Goal: Information Seeking & Learning: Check status

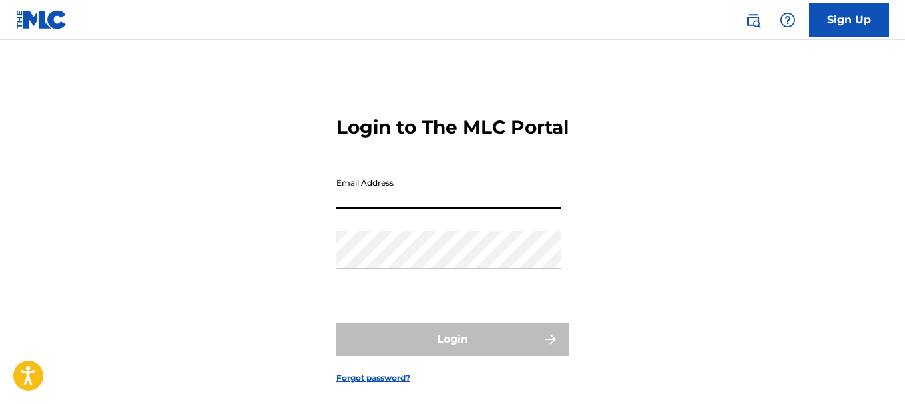
click at [427, 209] on input "Email Address" at bounding box center [448, 190] width 225 height 38
type input "[EMAIL_ADDRESS][DOMAIN_NAME]"
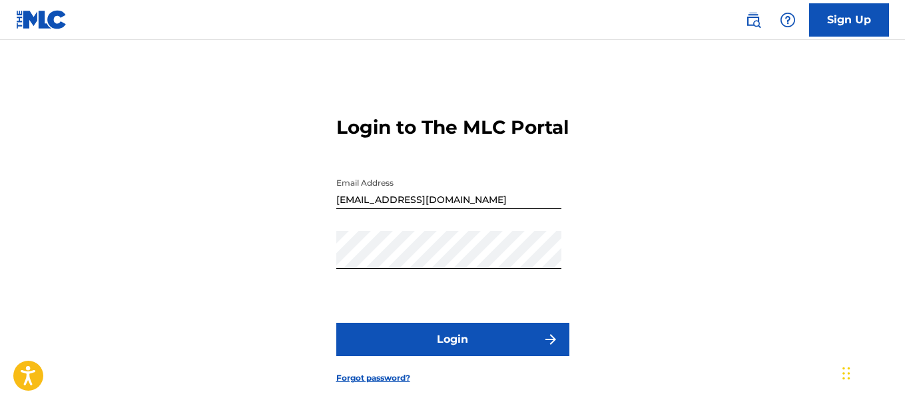
click at [449, 356] on button "Login" at bounding box center [452, 339] width 233 height 33
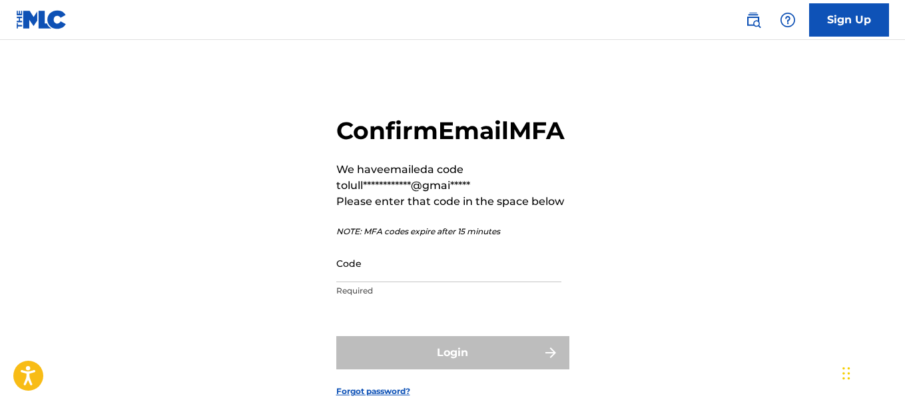
click at [374, 282] on input "Code" at bounding box center [448, 263] width 225 height 38
paste input "913914"
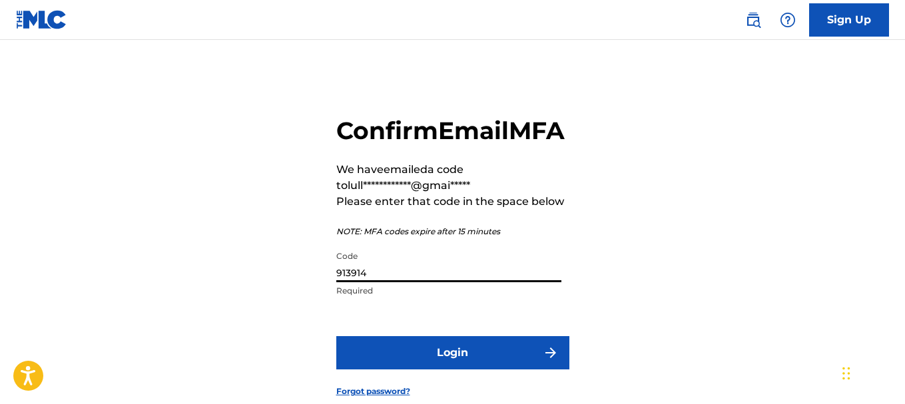
type input "913914"
click at [413, 370] on button "Login" at bounding box center [452, 352] width 233 height 33
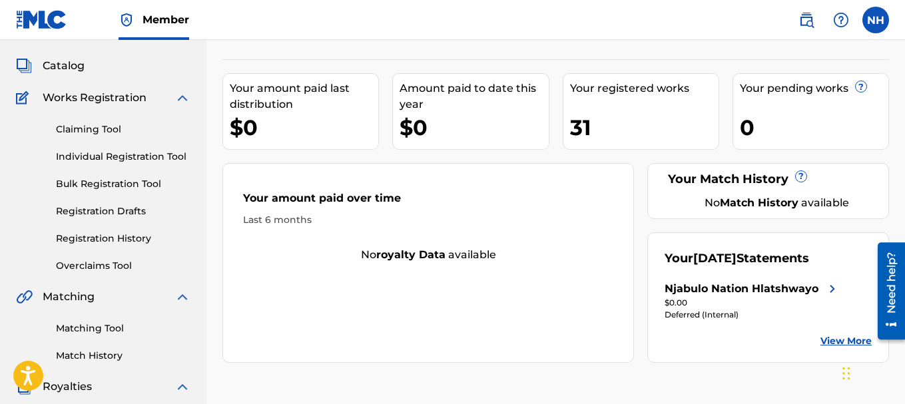
scroll to position [133, 0]
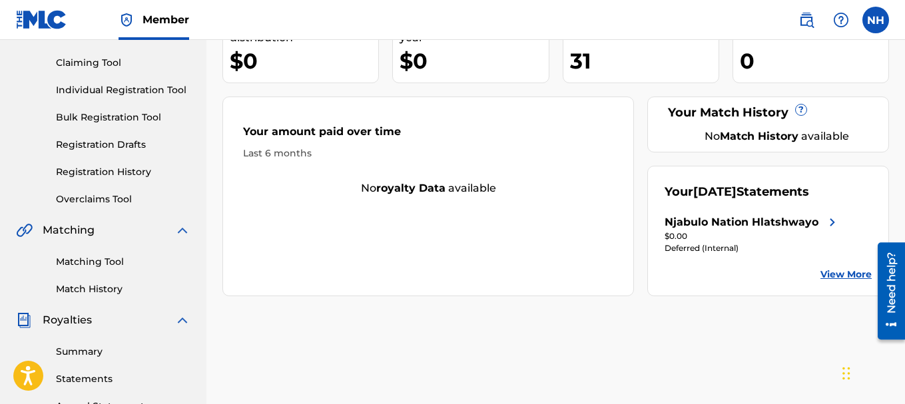
click at [832, 270] on link "View More" at bounding box center [845, 275] width 51 height 14
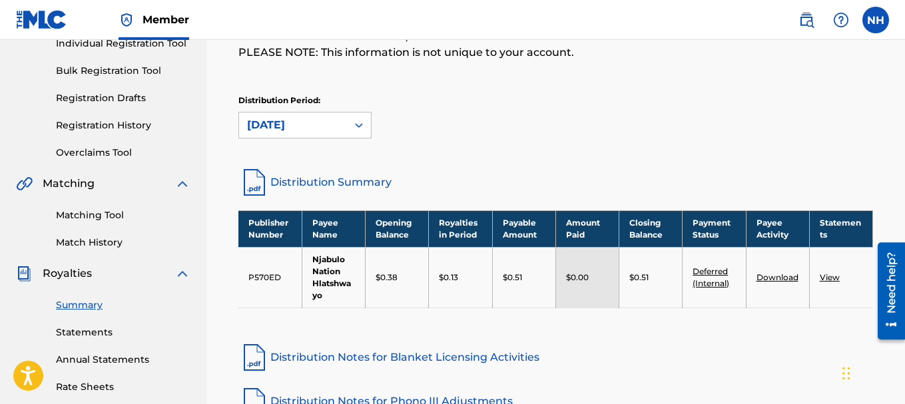
scroll to position [266, 0]
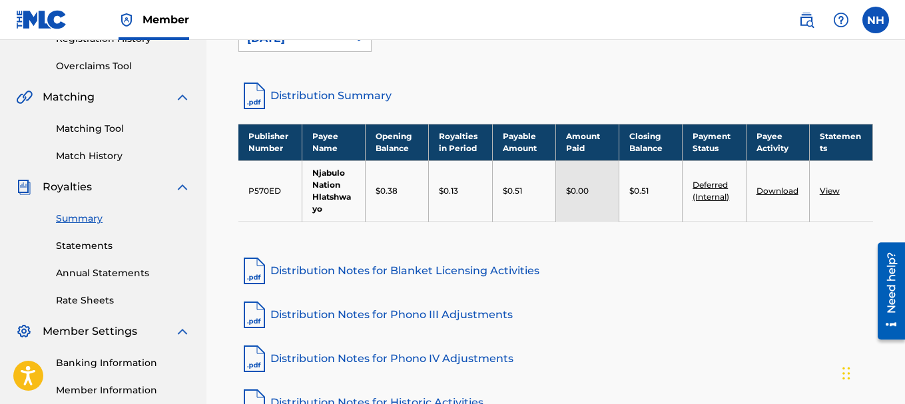
click at [493, 274] on link "Distribution Notes for Blanket Licensing Activities" at bounding box center [555, 271] width 635 height 32
click at [443, 319] on link "Distribution Notes for Phono III Adjustments" at bounding box center [555, 315] width 635 height 32
click at [393, 358] on link "Distribution Notes for Phono IV Adjustments" at bounding box center [555, 359] width 635 height 32
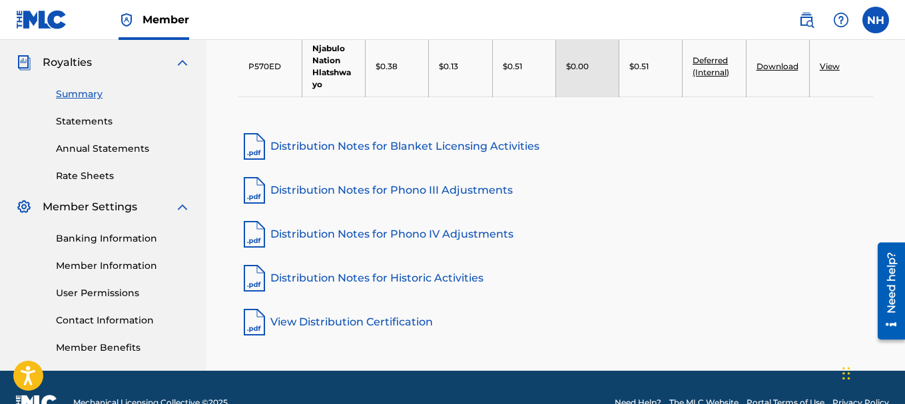
scroll to position [399, 0]
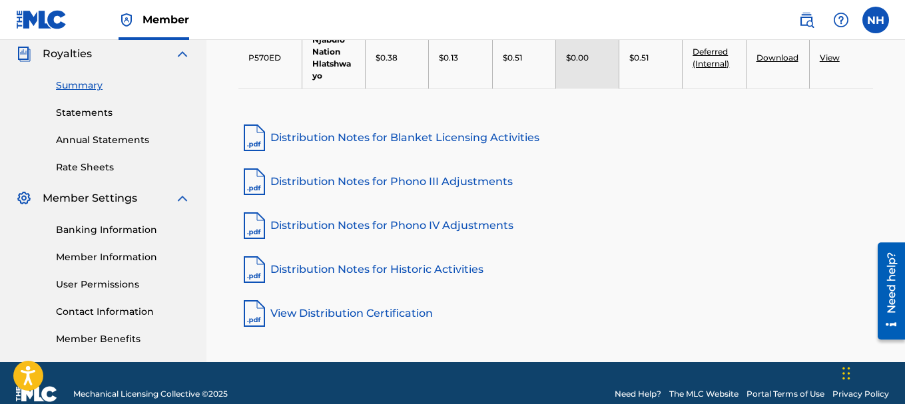
click at [410, 267] on link "Distribution Notes for Historic Activities" at bounding box center [555, 270] width 635 height 32
click at [388, 312] on link "View Distribution Certification" at bounding box center [555, 314] width 635 height 32
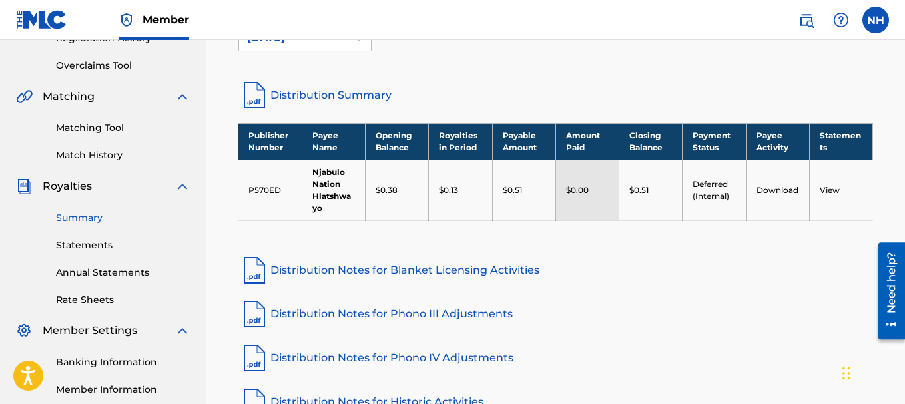
scroll to position [266, 0]
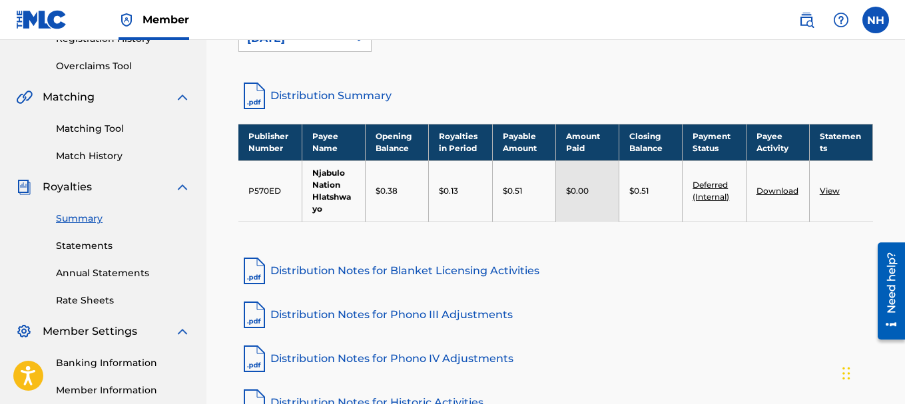
click at [88, 248] on link "Statements" at bounding box center [123, 246] width 134 height 14
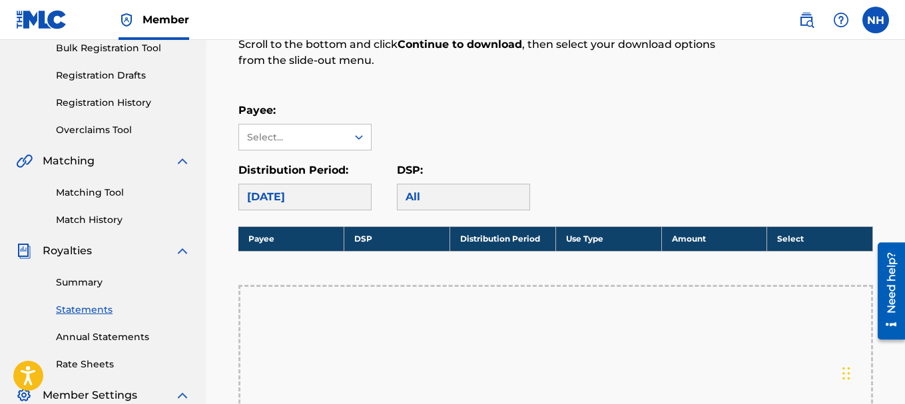
scroll to position [200, 0]
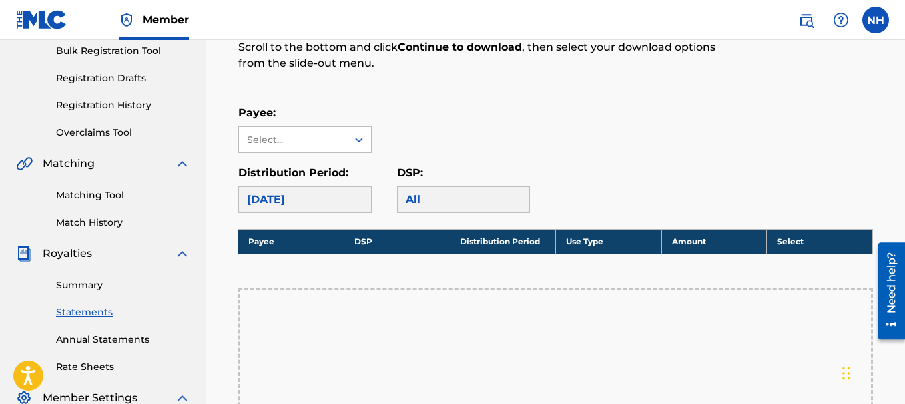
click at [338, 194] on div "[DATE]" at bounding box center [304, 199] width 133 height 27
click at [300, 206] on div "[DATE]" at bounding box center [304, 199] width 133 height 27
click at [319, 142] on div "Select..." at bounding box center [292, 140] width 91 height 14
click at [318, 175] on div "Njabulo Nation Hlatshwayo" at bounding box center [305, 177] width 132 height 49
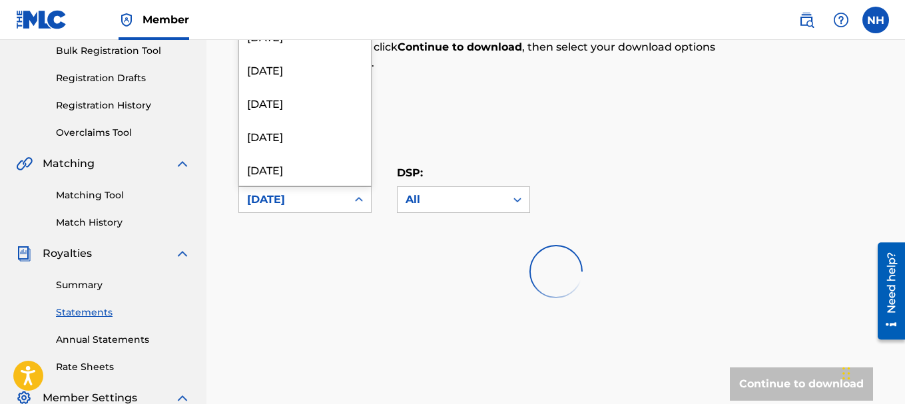
click at [312, 197] on div "[DATE]" at bounding box center [293, 200] width 92 height 16
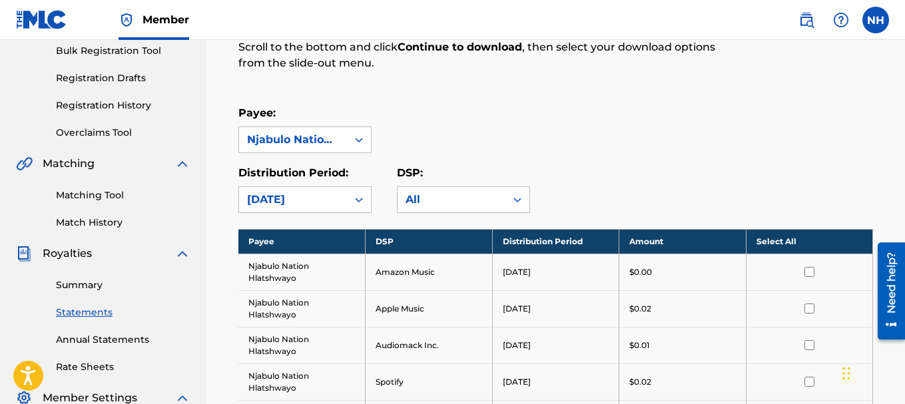
click at [615, 61] on p "Scroll to the bottom and click Continue to download , then select your download…" at bounding box center [482, 55] width 489 height 32
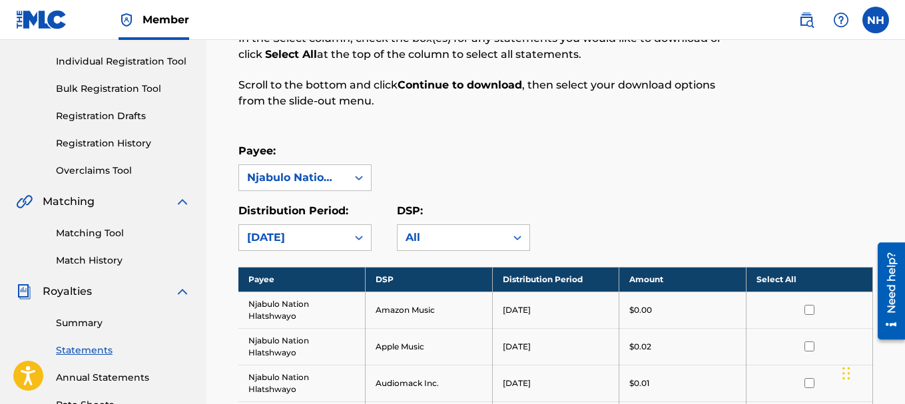
scroll to position [170, 0]
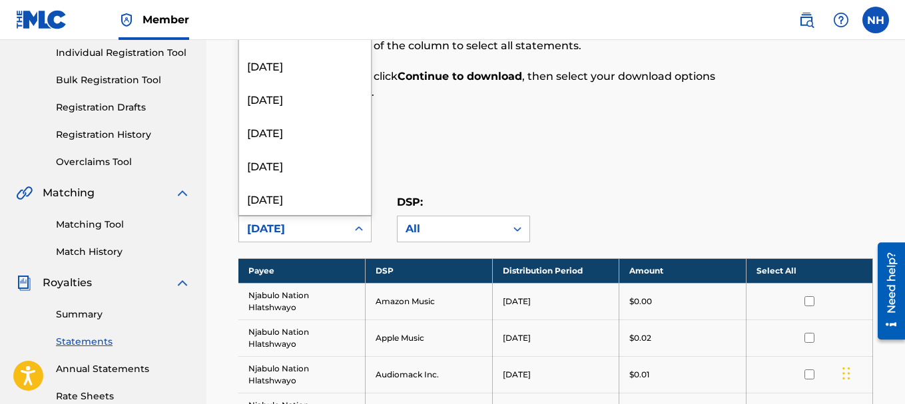
click at [322, 238] on div "[DATE]" at bounding box center [293, 228] width 108 height 25
click at [334, 103] on div "[DATE]" at bounding box center [305, 98] width 132 height 33
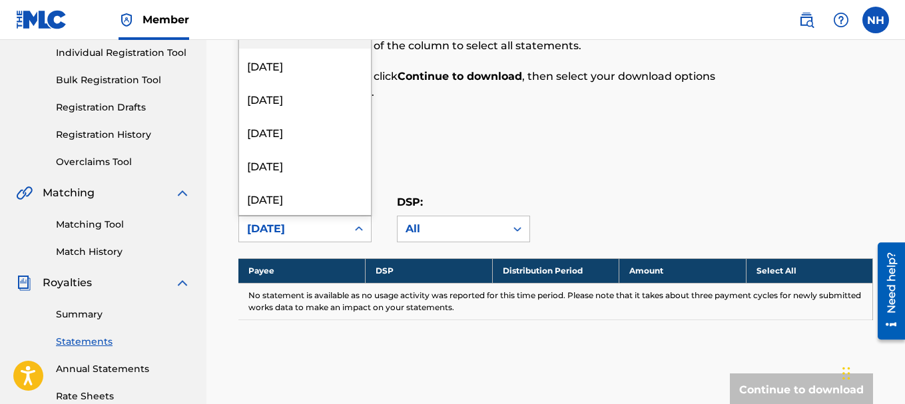
click at [310, 223] on div "[DATE]" at bounding box center [293, 229] width 92 height 16
click at [336, 176] on div "[DATE]" at bounding box center [305, 164] width 132 height 33
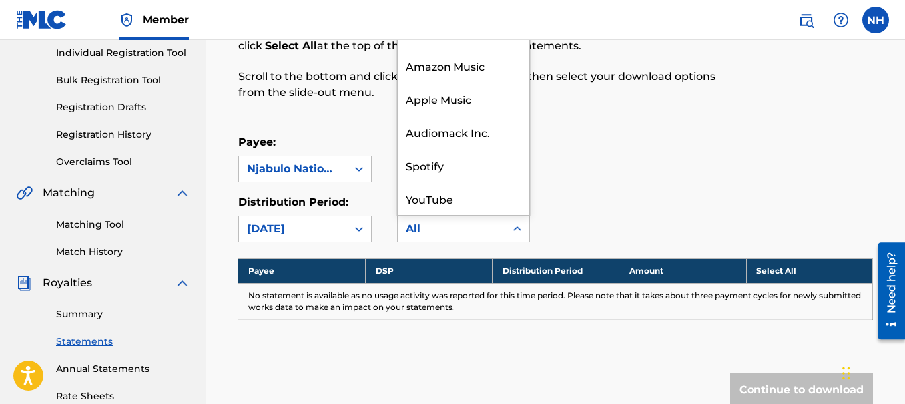
click at [441, 232] on div "All" at bounding box center [451, 229] width 92 height 16
click at [590, 184] on div "Payee: Njabulo Nation Hlatshwayo Distribution Period: [DATE] DSP: 6 results ava…" at bounding box center [555, 188] width 635 height 108
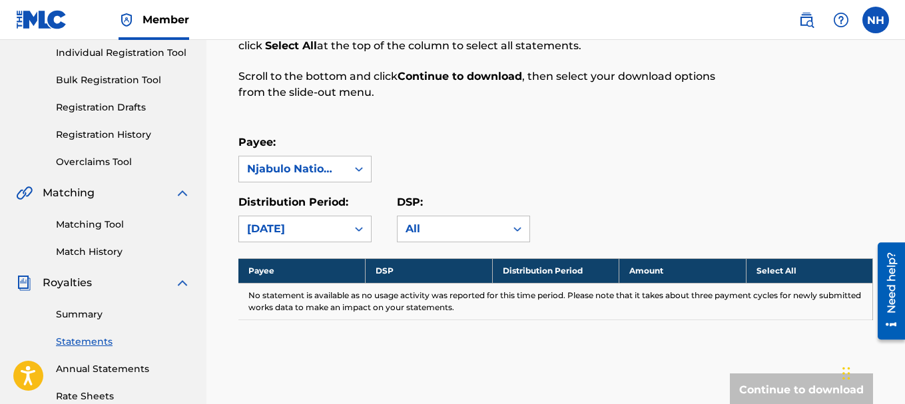
click at [482, 215] on div "DSP: All" at bounding box center [463, 218] width 133 height 48
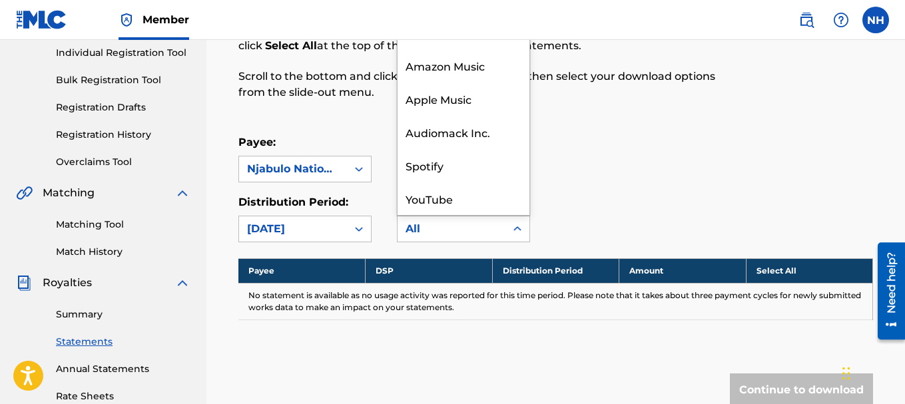
click at [484, 230] on div "All" at bounding box center [451, 229] width 92 height 16
click at [502, 137] on div "Audiomack Inc." at bounding box center [464, 131] width 132 height 33
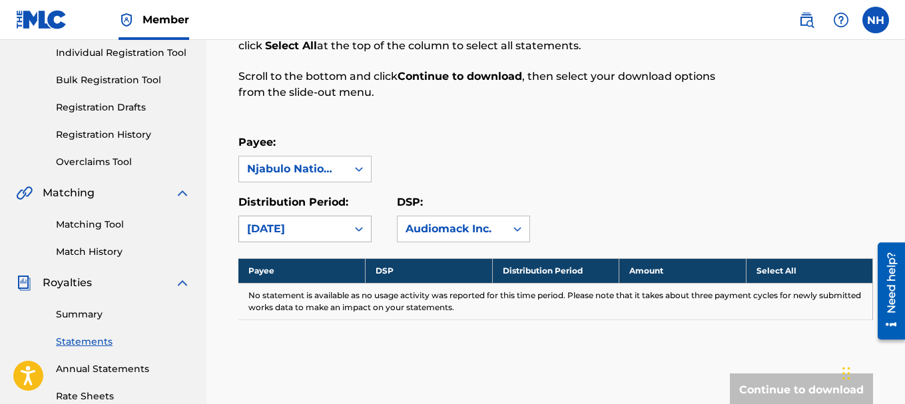
click at [342, 228] on div "[DATE]" at bounding box center [293, 228] width 108 height 25
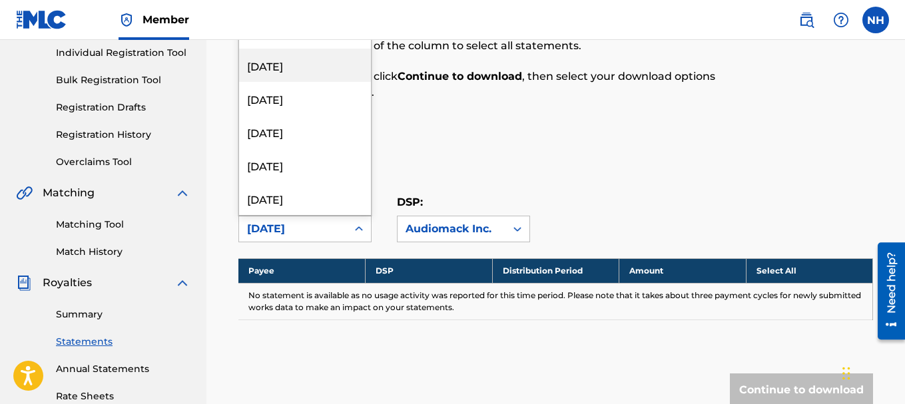
scroll to position [0, 0]
click at [330, 69] on div "[DATE]" at bounding box center [305, 65] width 132 height 33
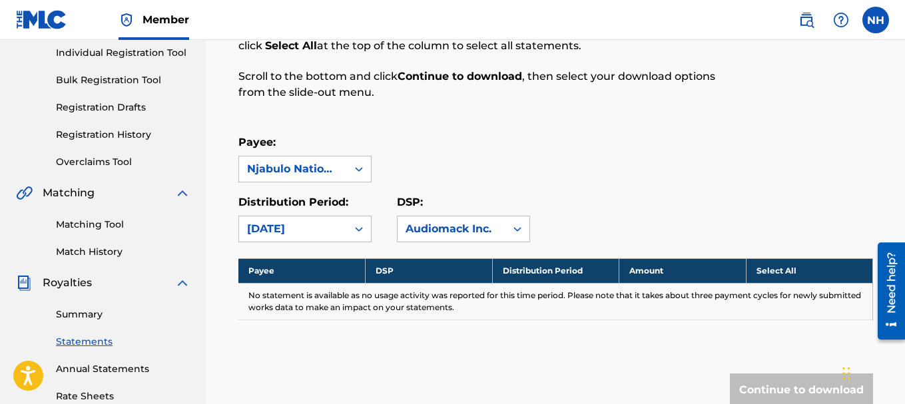
click at [342, 229] on div "[DATE]" at bounding box center [293, 228] width 108 height 25
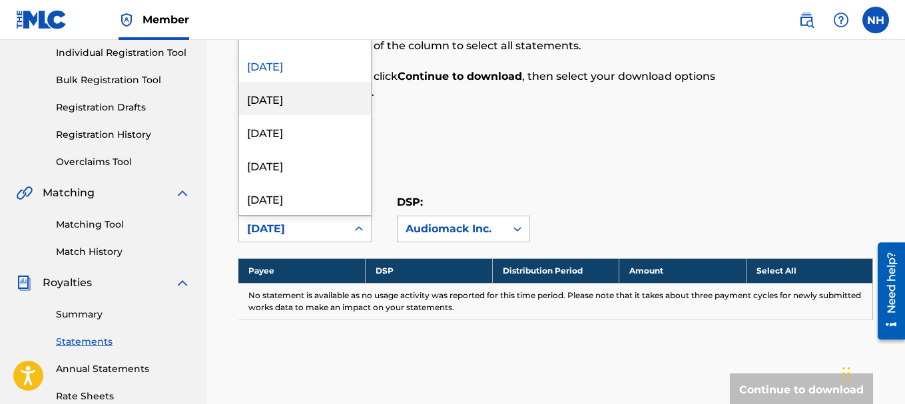
click at [334, 94] on div "[DATE]" at bounding box center [305, 98] width 132 height 33
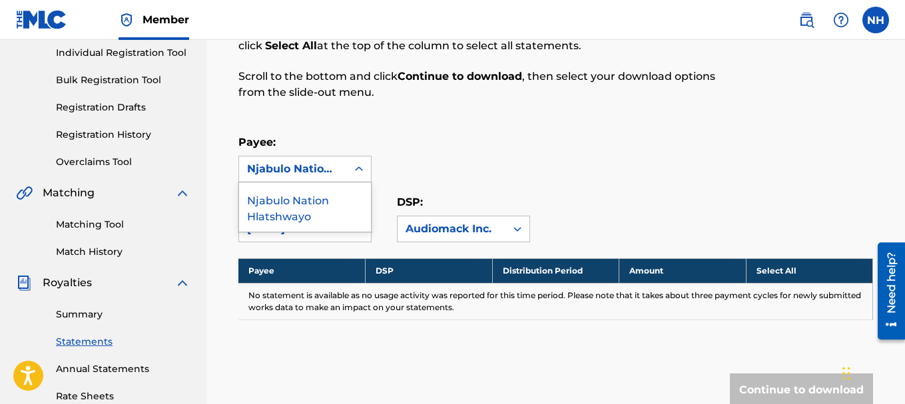
click at [320, 172] on div "Njabulo Nation Hlatshwayo" at bounding box center [293, 169] width 92 height 16
click at [307, 208] on div "Njabulo Nation Hlatshwayo" at bounding box center [305, 206] width 132 height 49
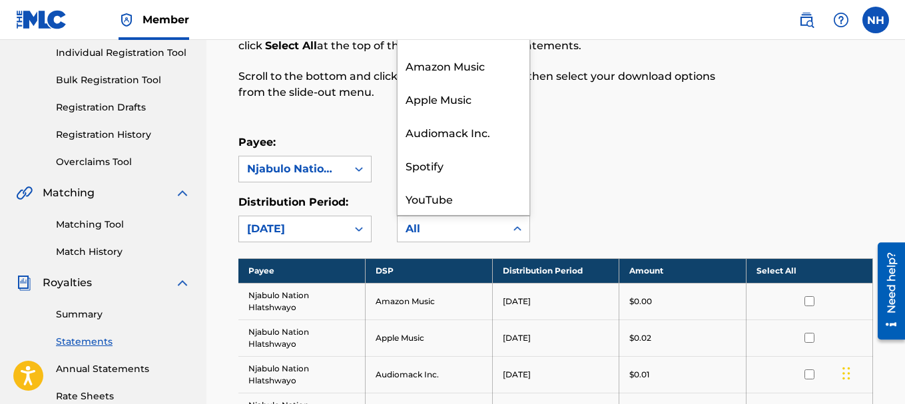
click at [429, 226] on div "All" at bounding box center [451, 229] width 92 height 16
click at [457, 134] on div "Audiomack Inc." at bounding box center [464, 131] width 132 height 33
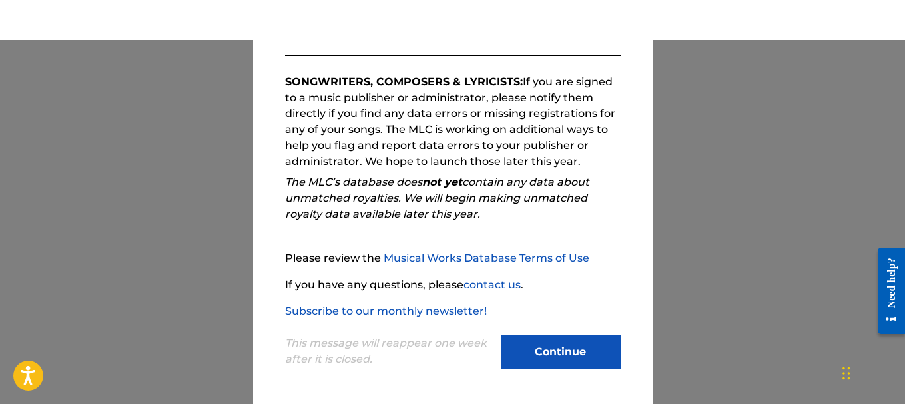
scroll to position [133, 0]
click at [563, 366] on button "Continue" at bounding box center [561, 352] width 120 height 33
